Goal: Task Accomplishment & Management: Complete application form

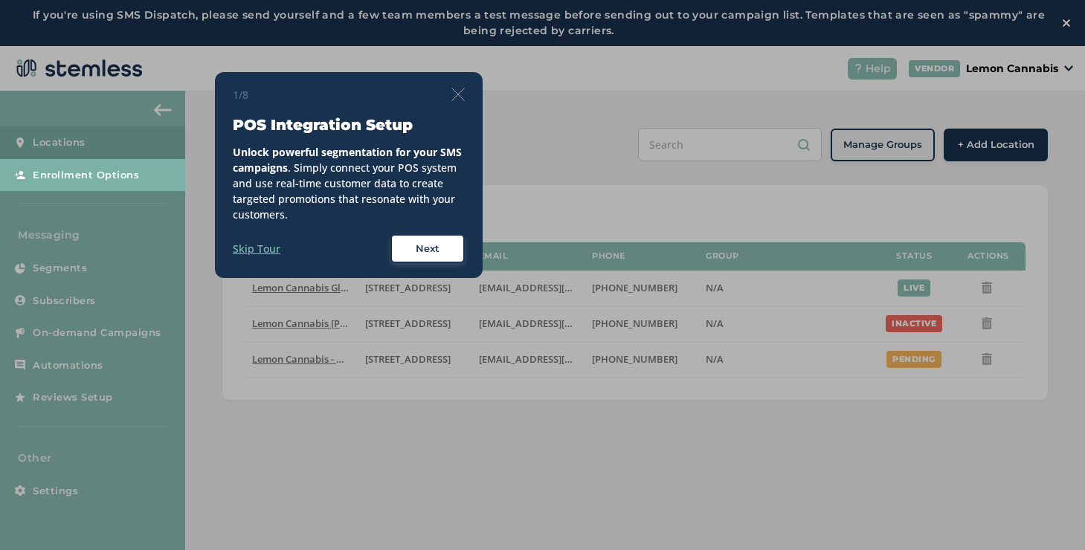
click at [456, 97] on img at bounding box center [457, 94] width 13 height 13
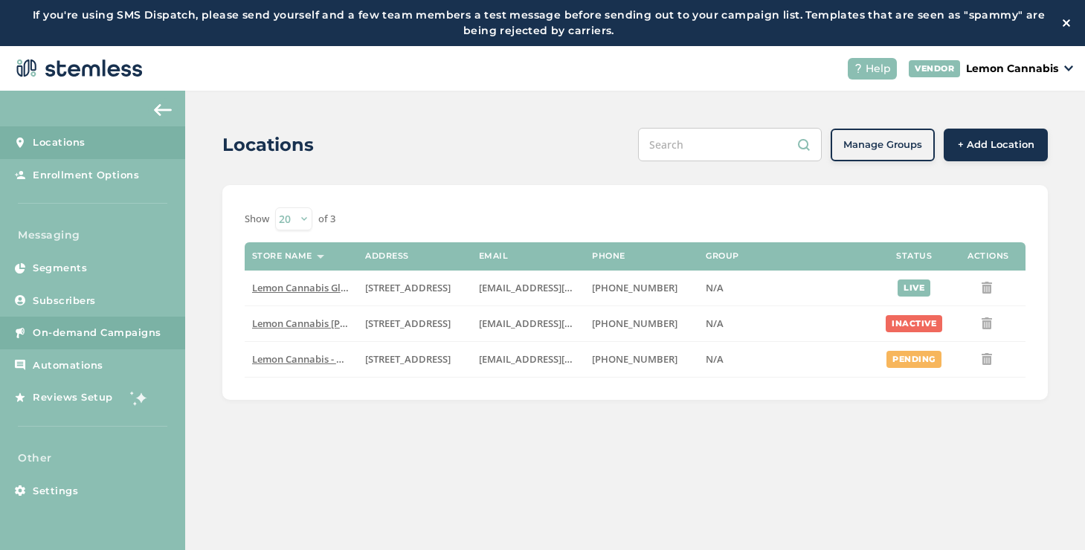
click at [71, 340] on link "On-demand Campaigns" at bounding box center [92, 333] width 185 height 33
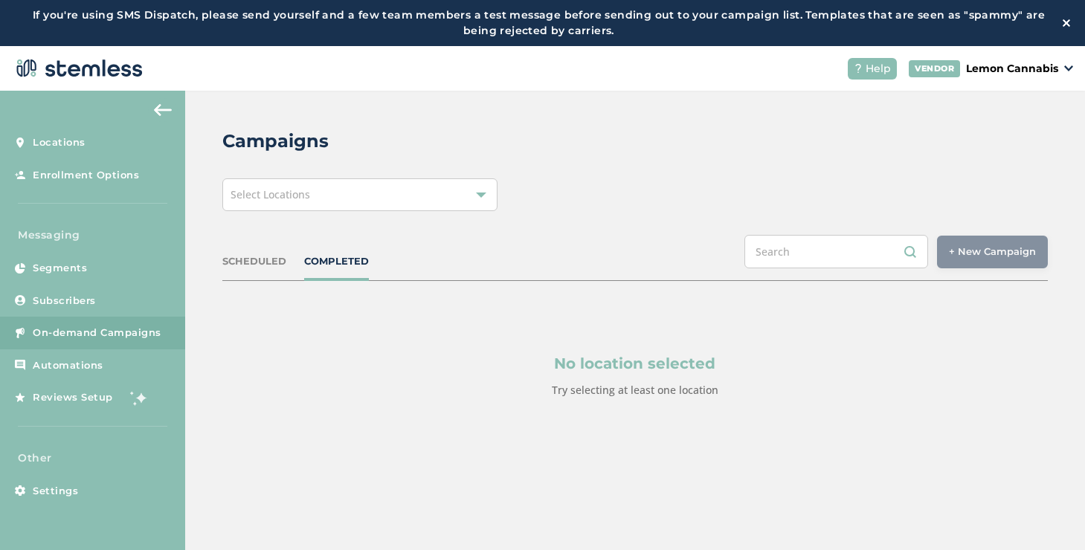
click at [401, 190] on div "Select Locations" at bounding box center [359, 194] width 275 height 33
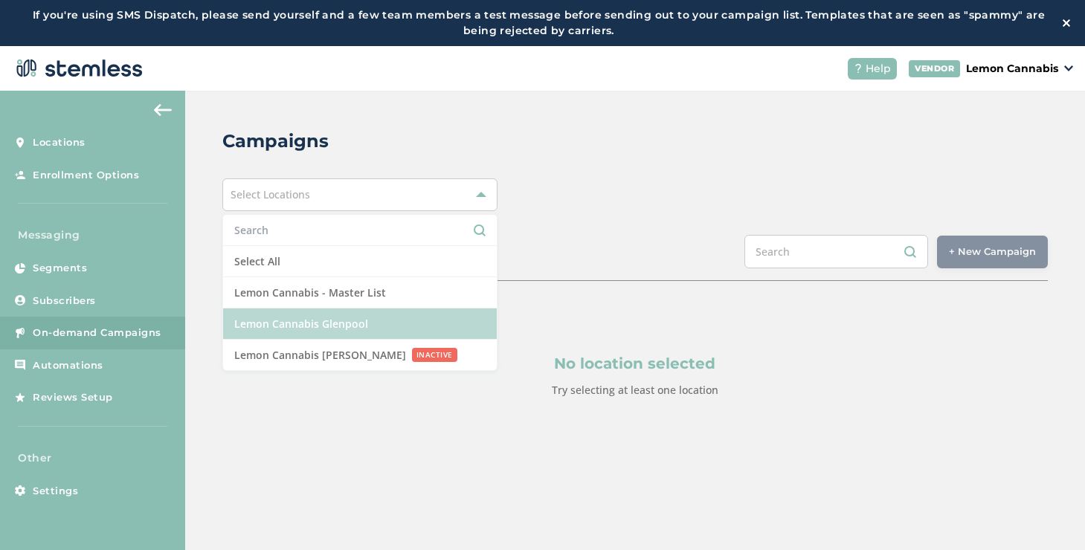
click at [282, 317] on li "Lemon Cannabis Glenpool" at bounding box center [360, 324] width 274 height 31
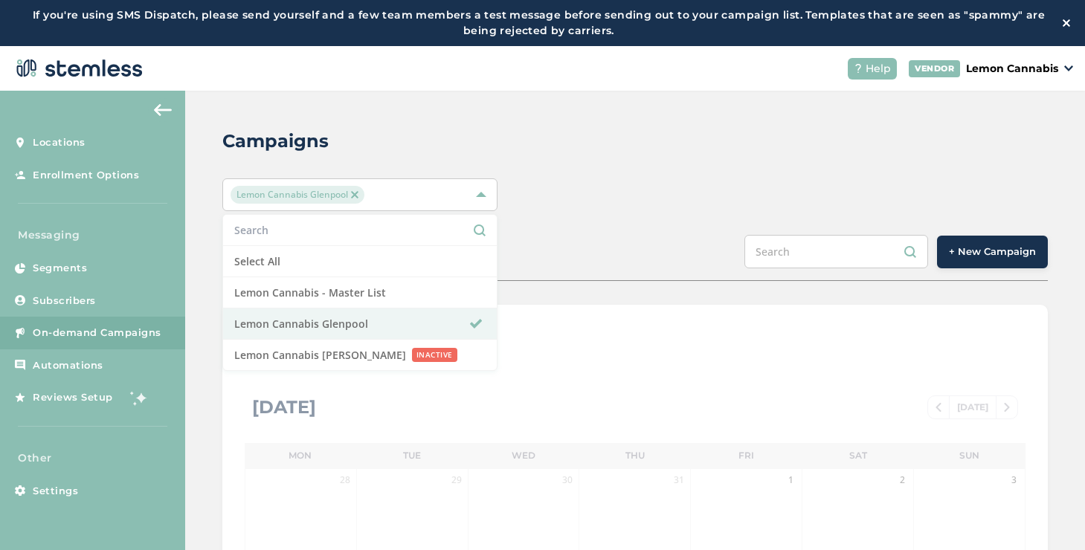
click at [672, 258] on div "SCHEDULED COMPLETED + New Campaign" at bounding box center [634, 258] width 825 height 46
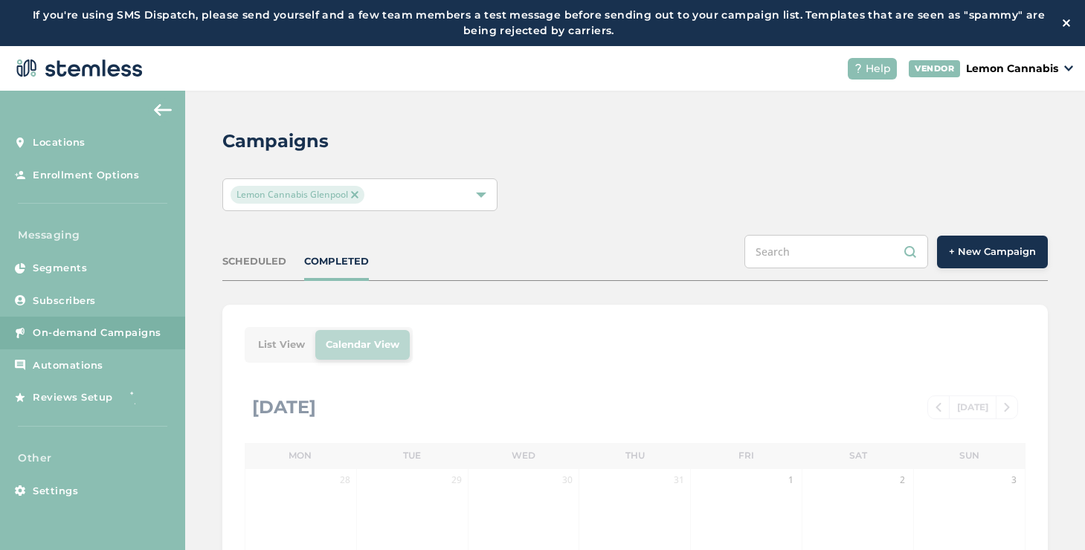
click at [962, 253] on span "+ New Campaign" at bounding box center [992, 252] width 87 height 15
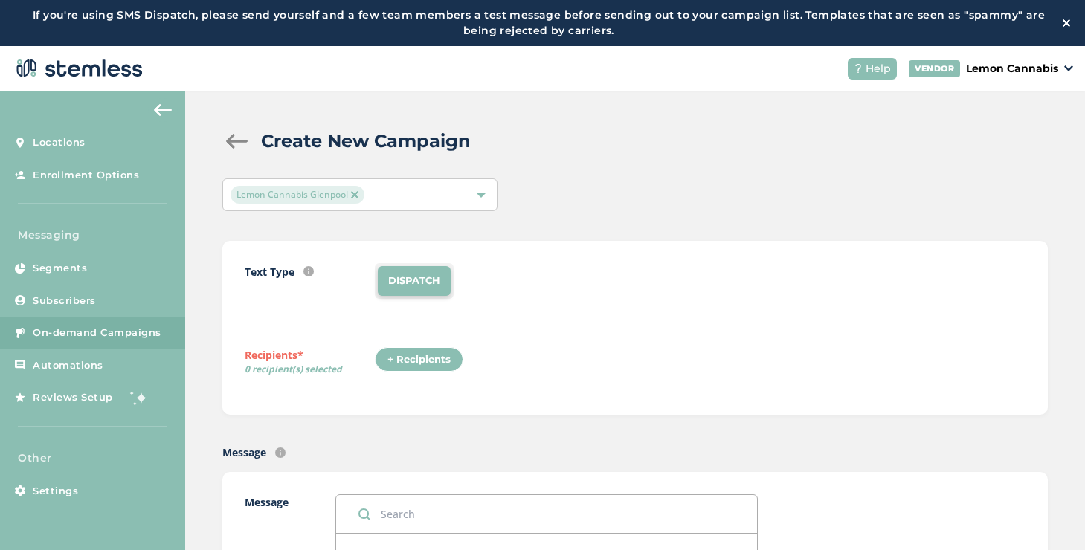
click at [426, 349] on div "+ Recipients" at bounding box center [419, 359] width 88 height 25
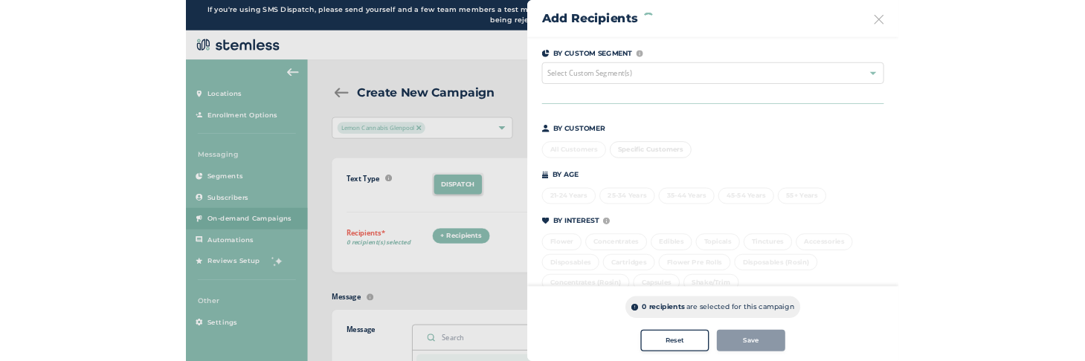
scroll to position [146, 0]
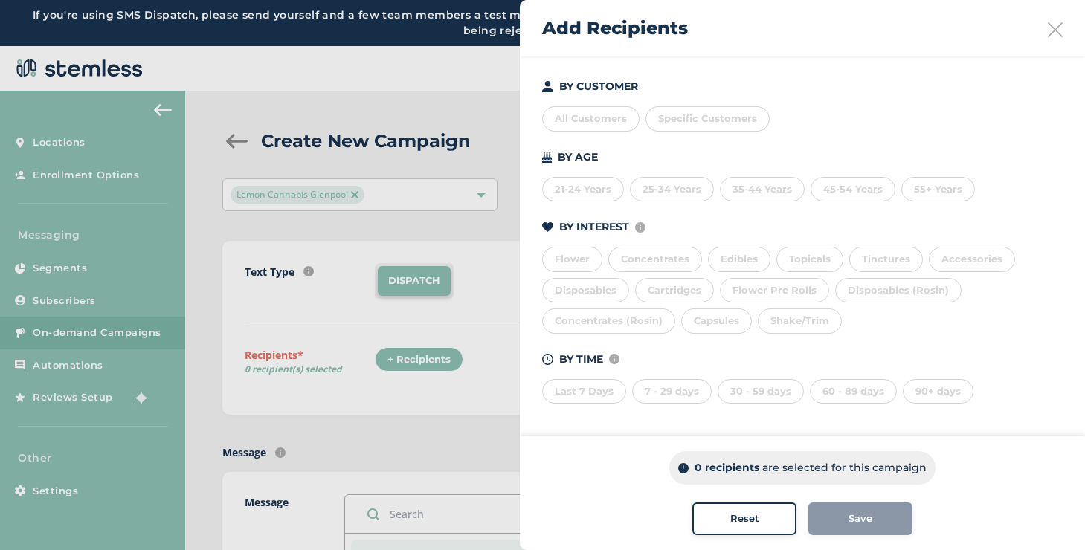
click at [771, 315] on div "Shake/Trim" at bounding box center [800, 321] width 84 height 25
click at [859, 393] on div "60 - 89 days" at bounding box center [853, 391] width 87 height 25
click at [920, 387] on div "90+ days" at bounding box center [937, 391] width 71 height 25
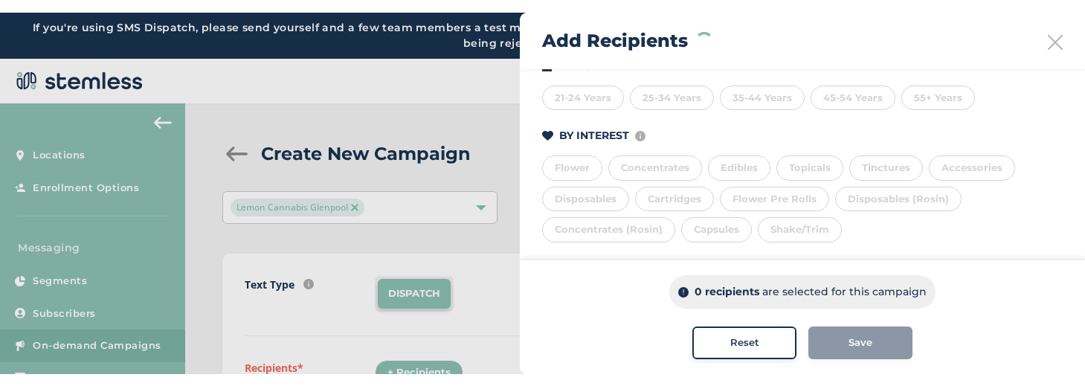
scroll to position [335, 0]
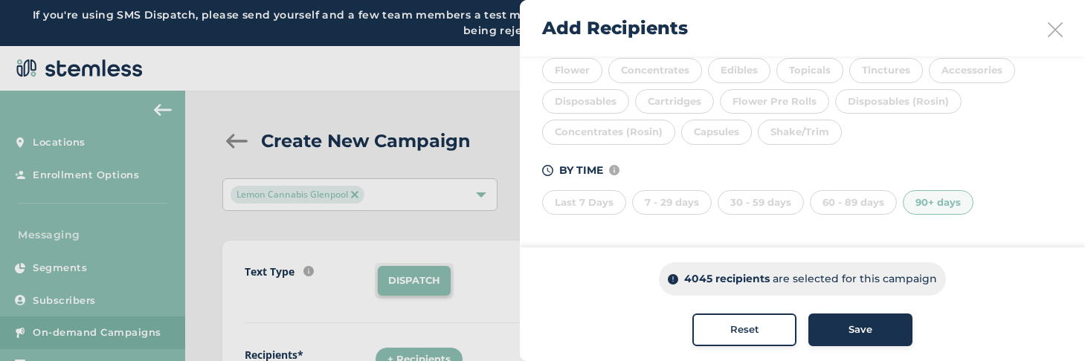
click at [926, 210] on div "90+ days" at bounding box center [937, 202] width 71 height 25
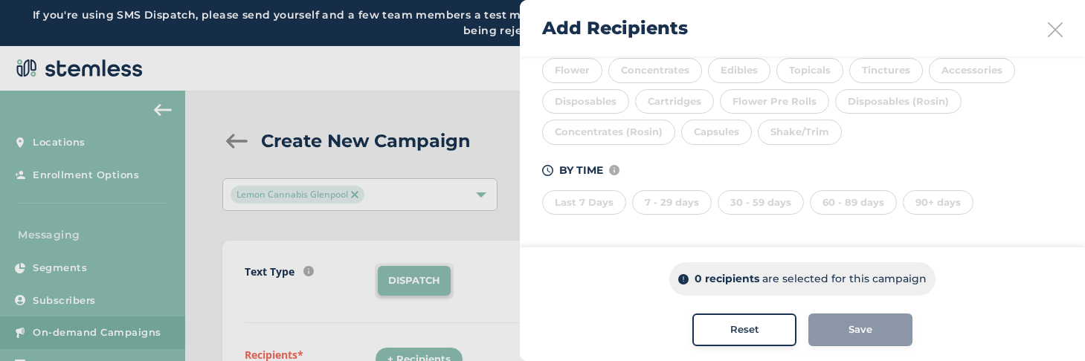
click at [934, 206] on div "90+ days" at bounding box center [937, 202] width 71 height 25
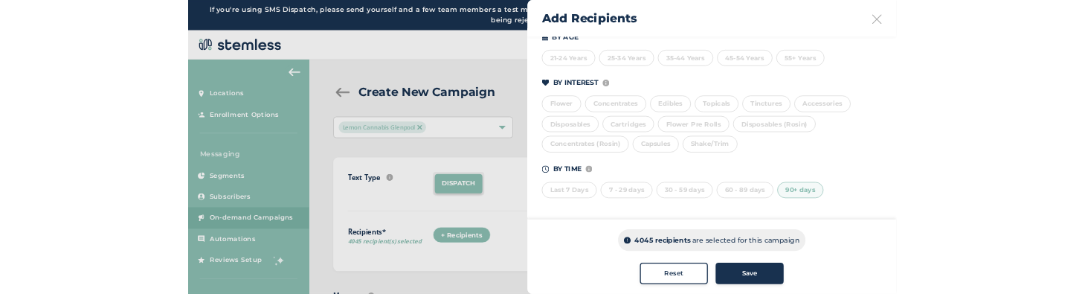
scroll to position [244, 0]
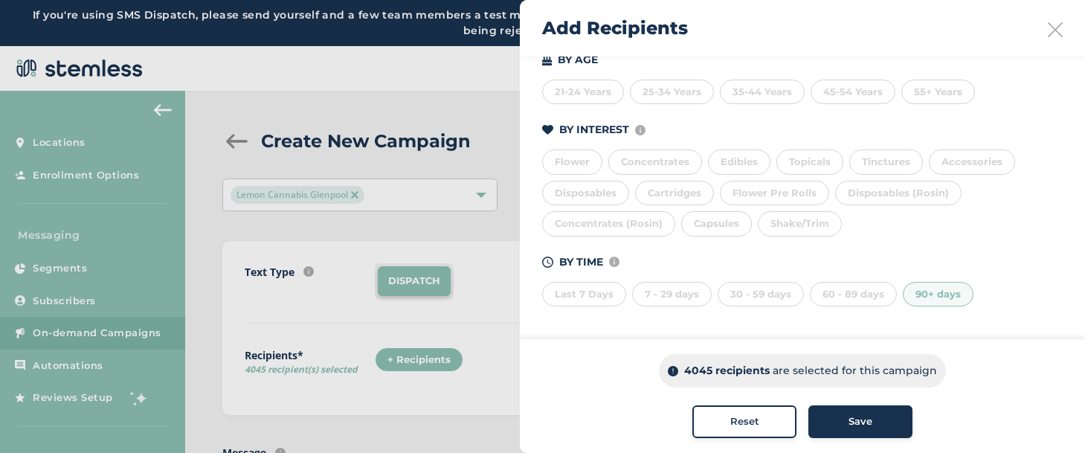
click at [955, 297] on div "90+ days" at bounding box center [937, 294] width 71 height 25
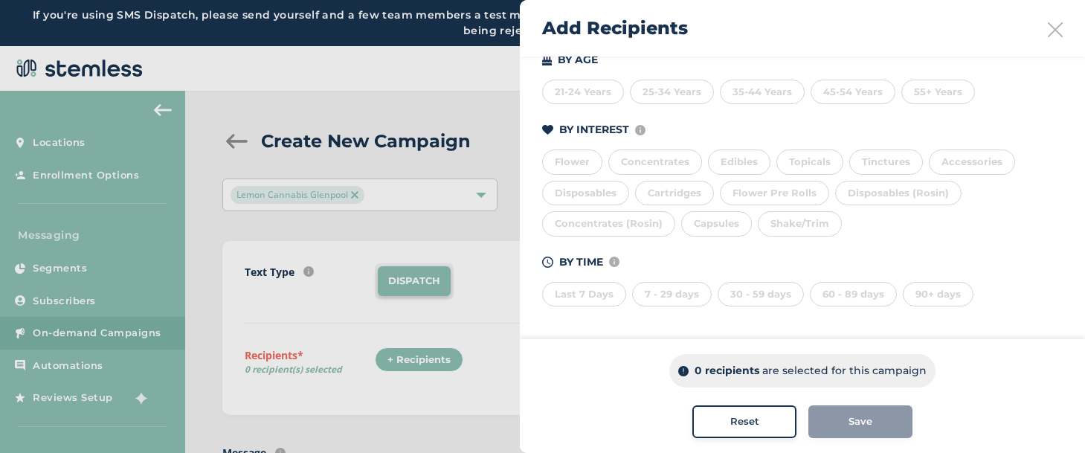
click at [605, 292] on div "Last 7 Days" at bounding box center [584, 294] width 84 height 25
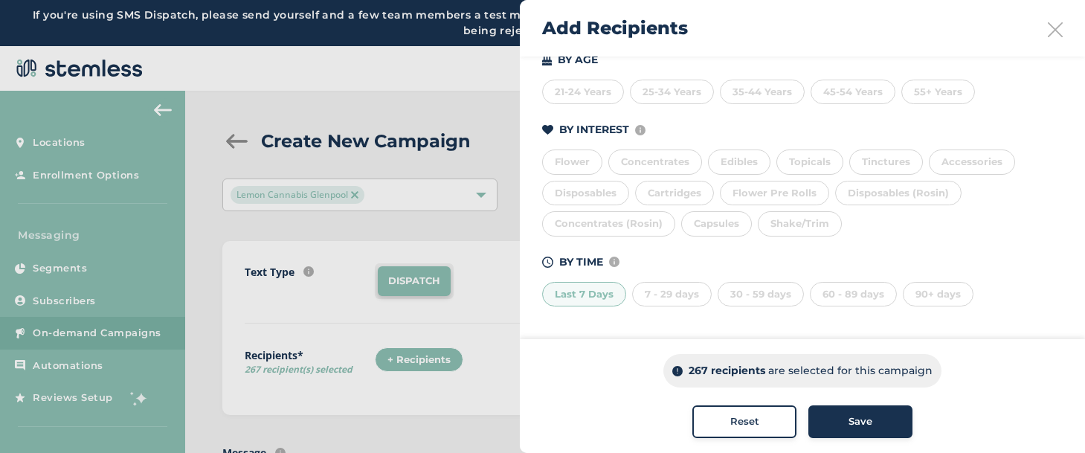
click at [605, 292] on div "Last 7 Days" at bounding box center [584, 294] width 84 height 25
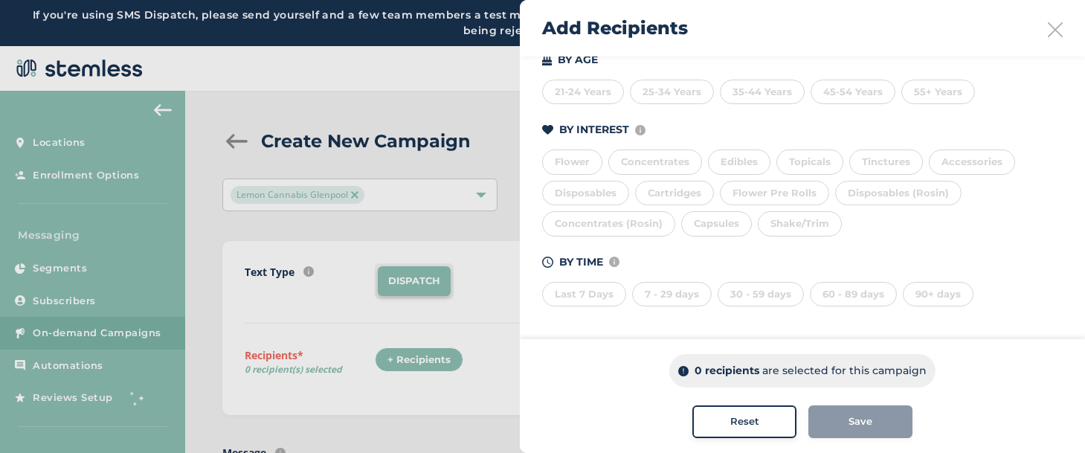
click at [688, 294] on div "7 - 29 days" at bounding box center [672, 294] width 80 height 25
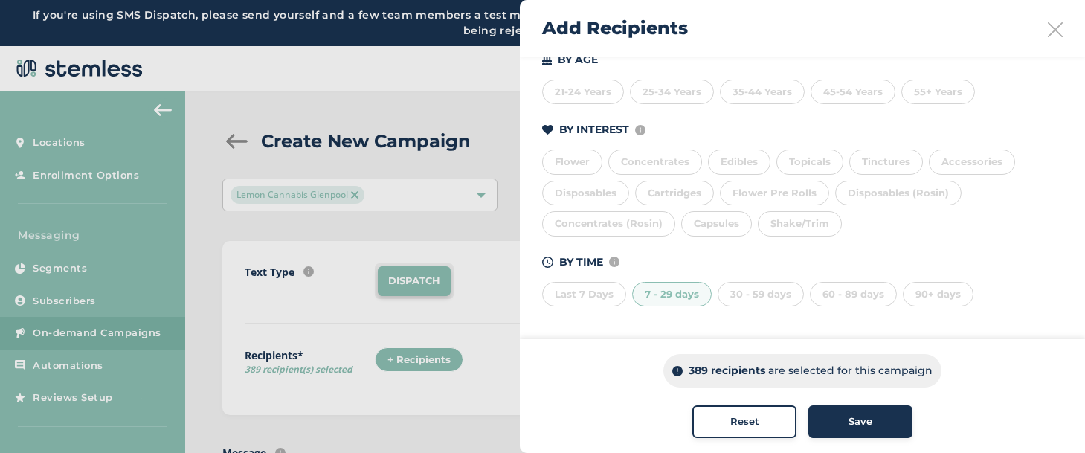
click at [688, 294] on div "7 - 29 days" at bounding box center [672, 294] width 80 height 25
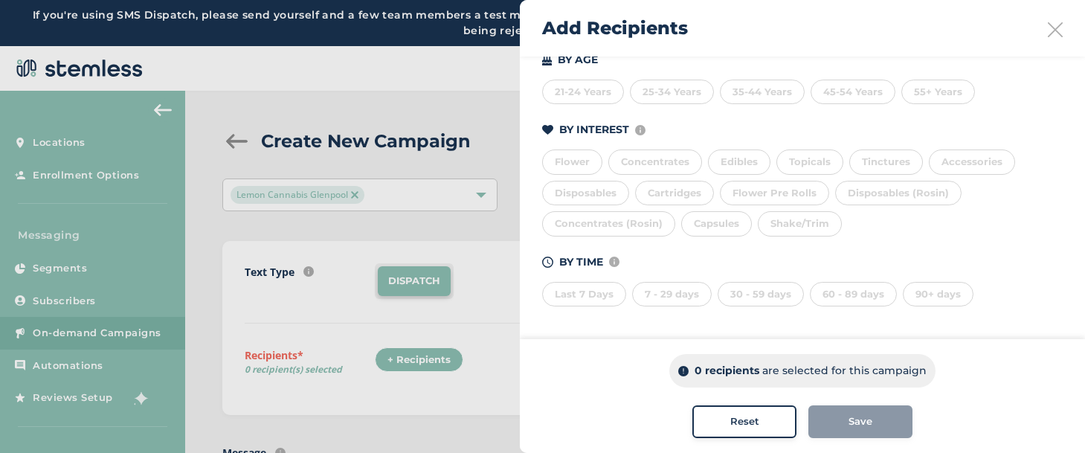
click at [769, 296] on div "30 - 59 days" at bounding box center [760, 294] width 86 height 25
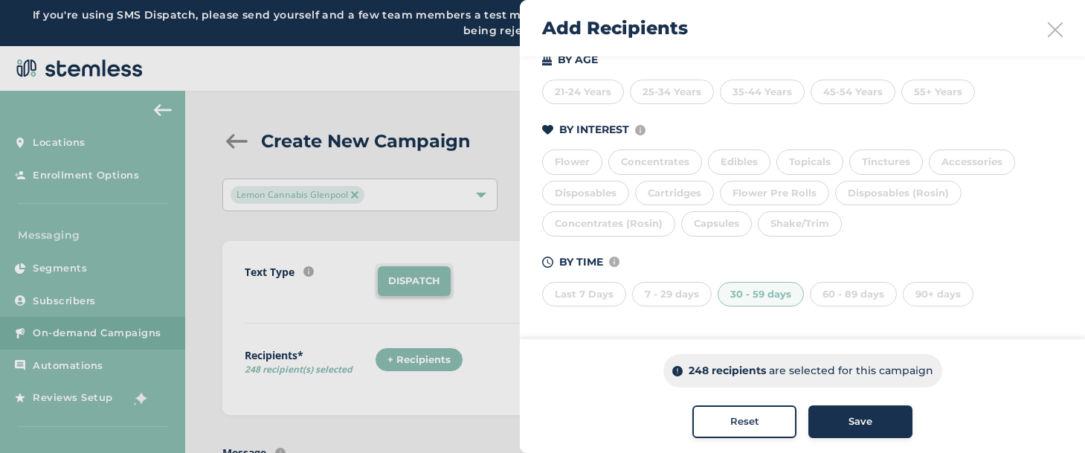
click at [769, 296] on div "30 - 59 days" at bounding box center [760, 294] width 86 height 25
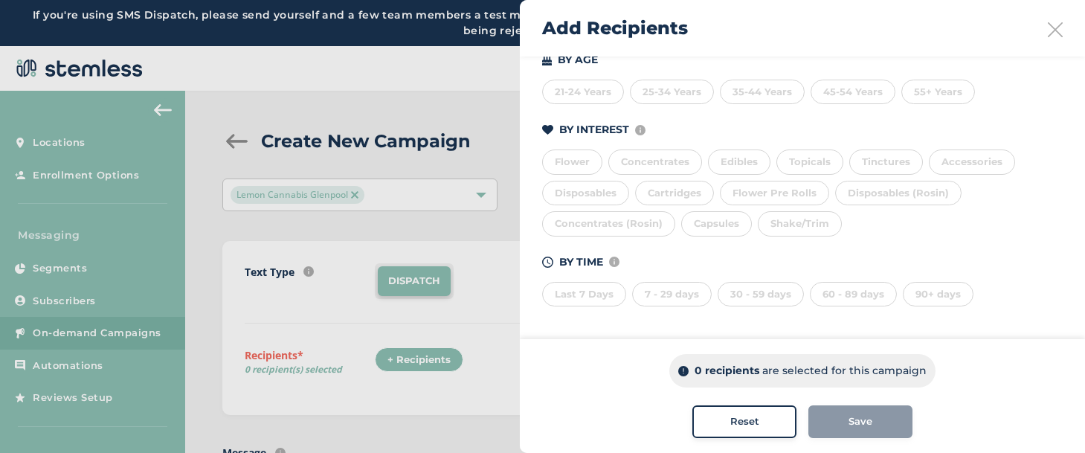
click at [824, 296] on div "60 - 89 days" at bounding box center [853, 294] width 87 height 25
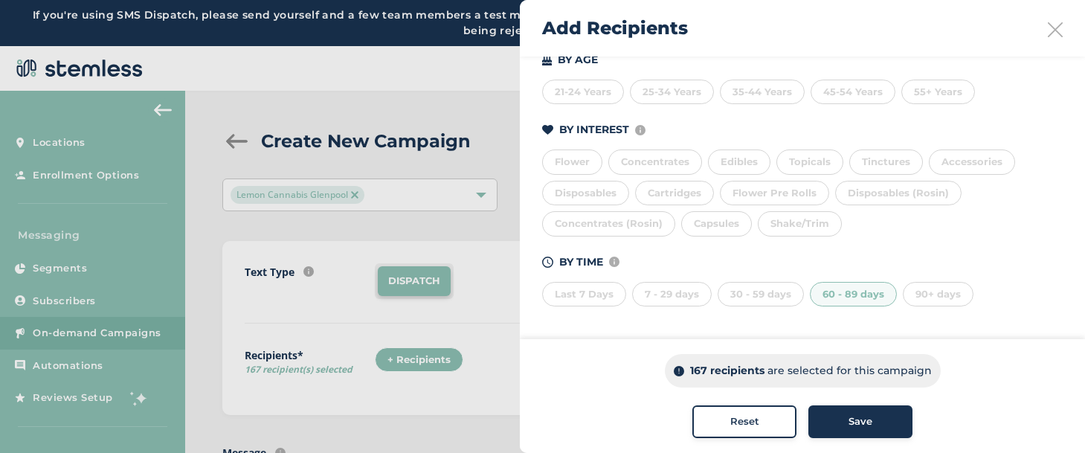
click at [789, 296] on div "30 - 59 days" at bounding box center [760, 294] width 86 height 25
click at [703, 296] on div "7 - 29 days" at bounding box center [672, 294] width 80 height 25
click at [604, 296] on div "Last 7 Days" at bounding box center [584, 294] width 84 height 25
click at [763, 421] on div "Reset" at bounding box center [744, 421] width 80 height 15
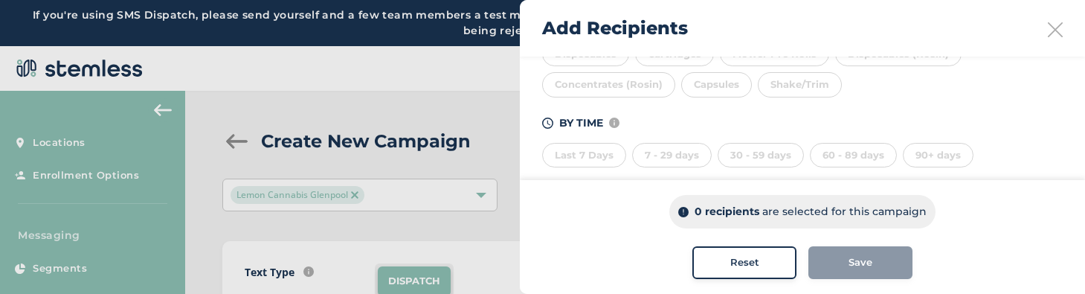
scroll to position [403, 0]
click at [928, 132] on div "90+ days" at bounding box center [937, 135] width 71 height 25
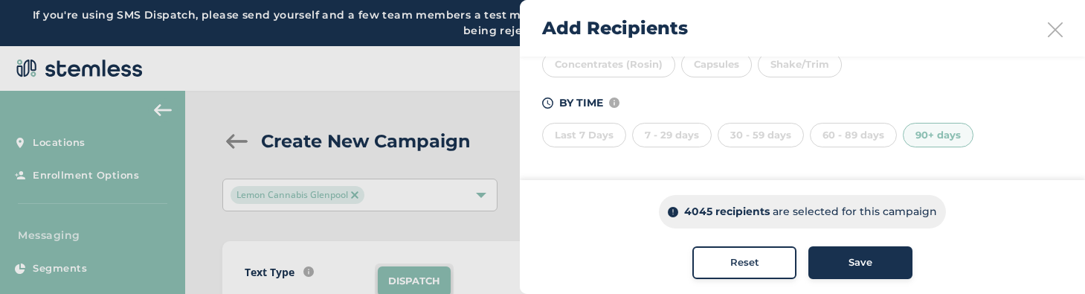
click at [923, 129] on div "90+ days" at bounding box center [937, 135] width 71 height 25
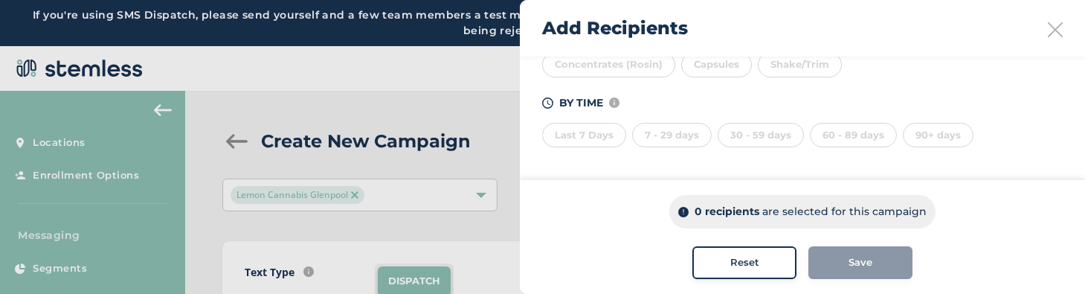
click at [923, 129] on div "90+ days" at bounding box center [937, 135] width 71 height 25
